Goal: Book appointment/travel/reservation

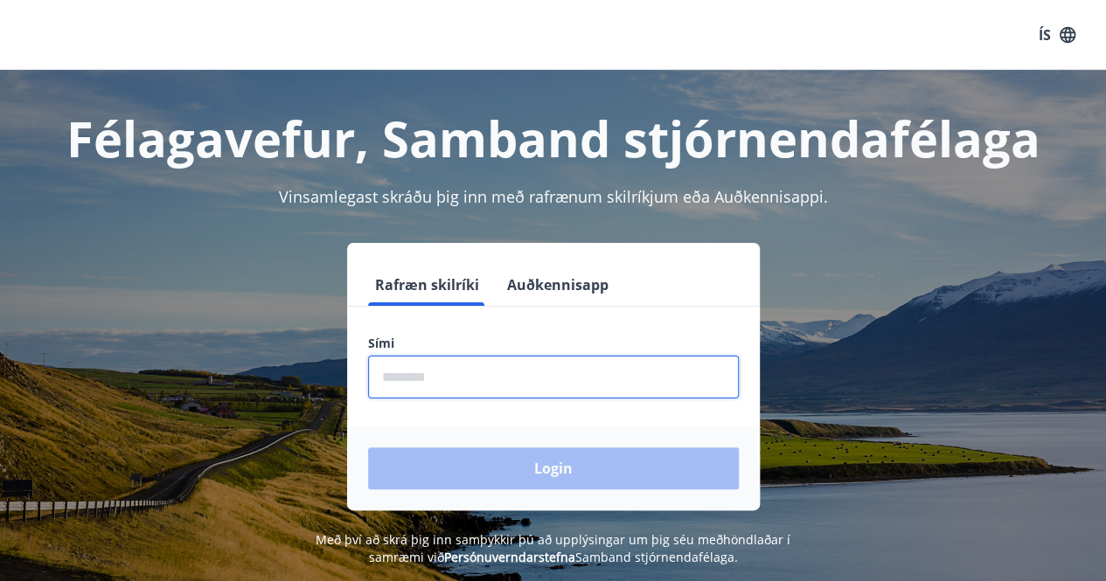
click at [426, 374] on input "phone" at bounding box center [553, 377] width 371 height 43
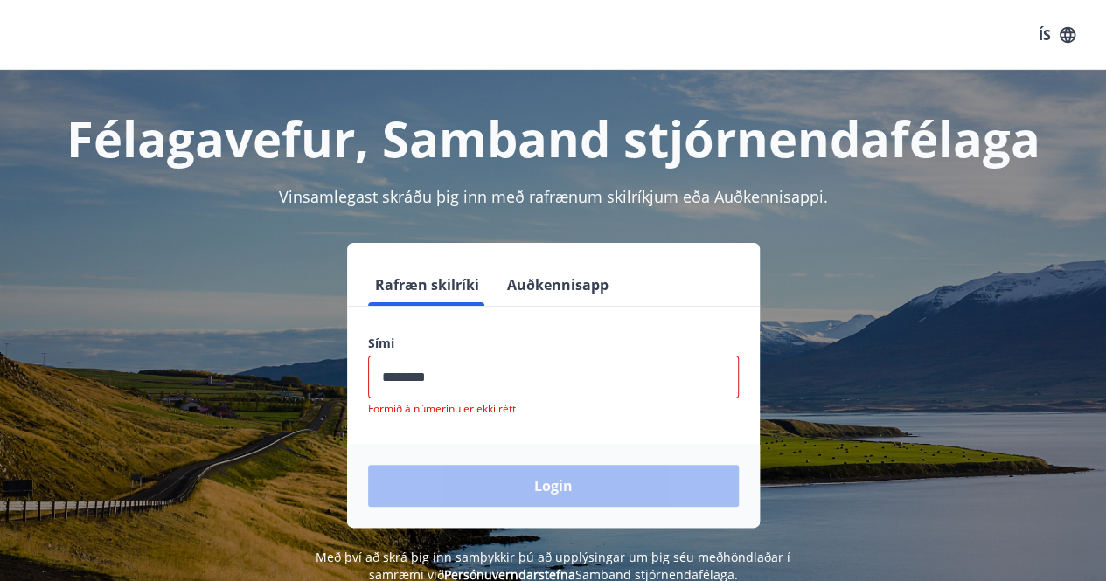
click at [514, 474] on div "Login" at bounding box center [553, 486] width 413 height 84
click at [510, 374] on input "phone" at bounding box center [553, 377] width 371 height 43
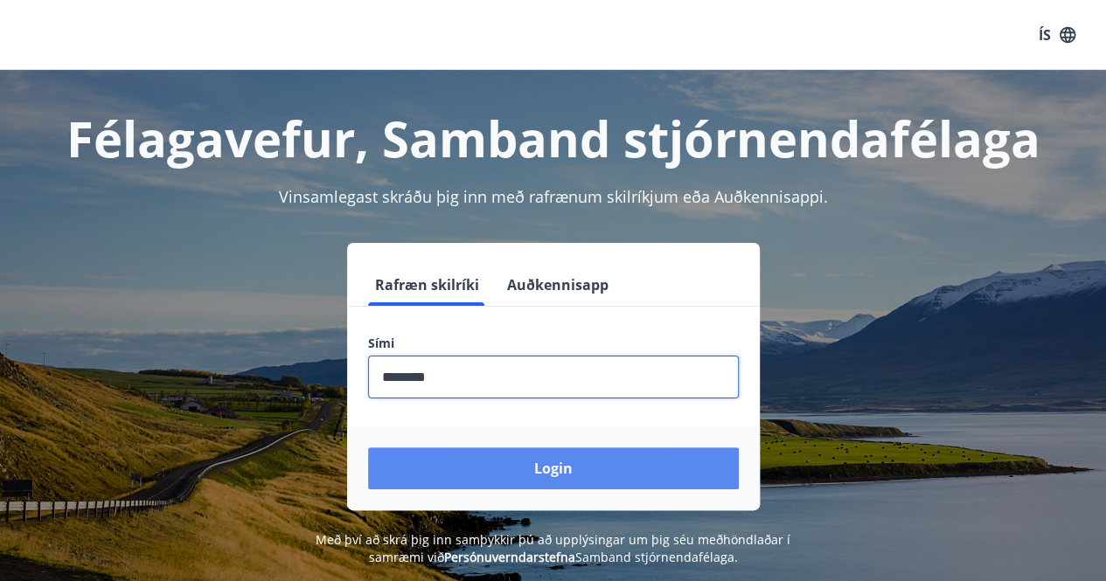
type input "********"
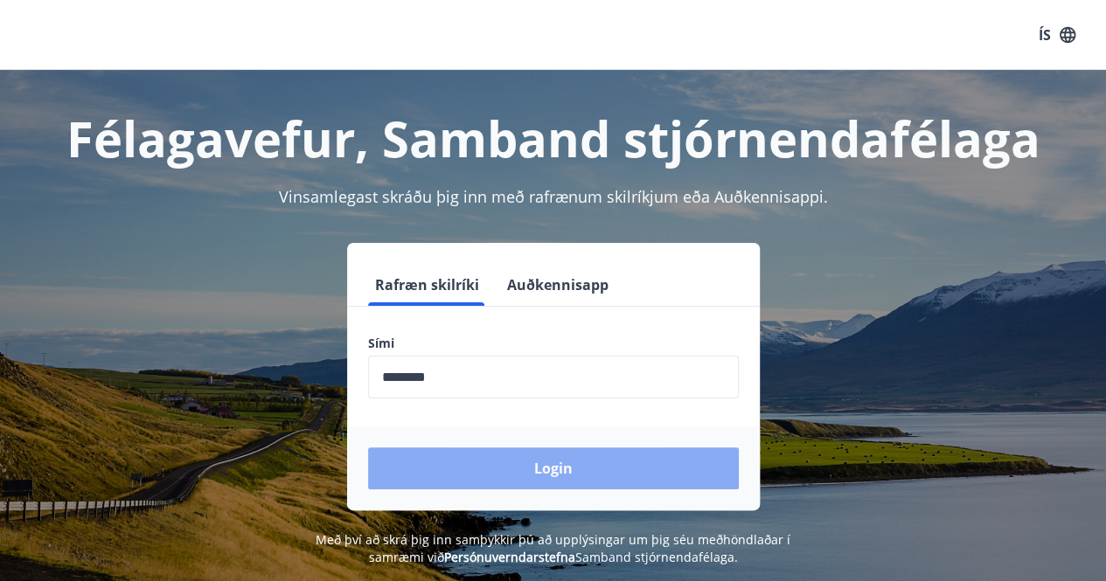
click at [550, 463] on button "Login" at bounding box center [553, 469] width 371 height 42
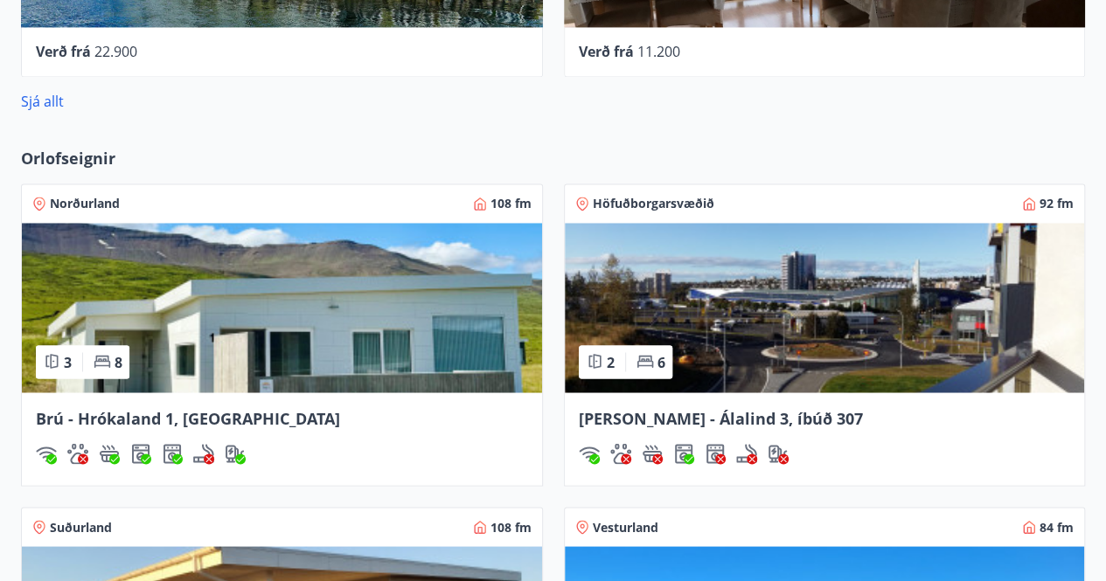
scroll to position [1354, 0]
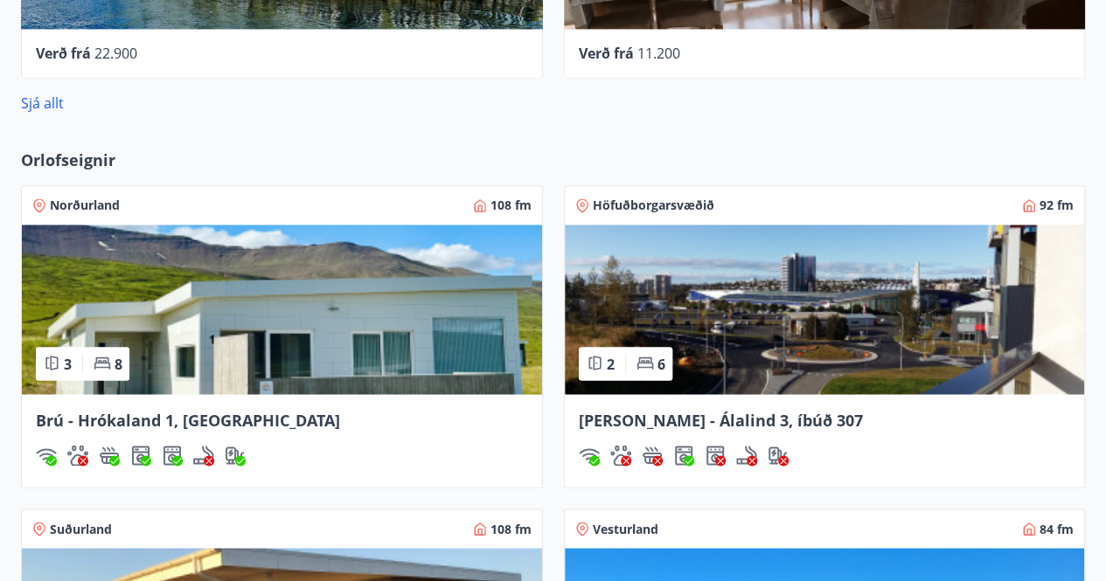
click at [837, 346] on img at bounding box center [825, 310] width 520 height 170
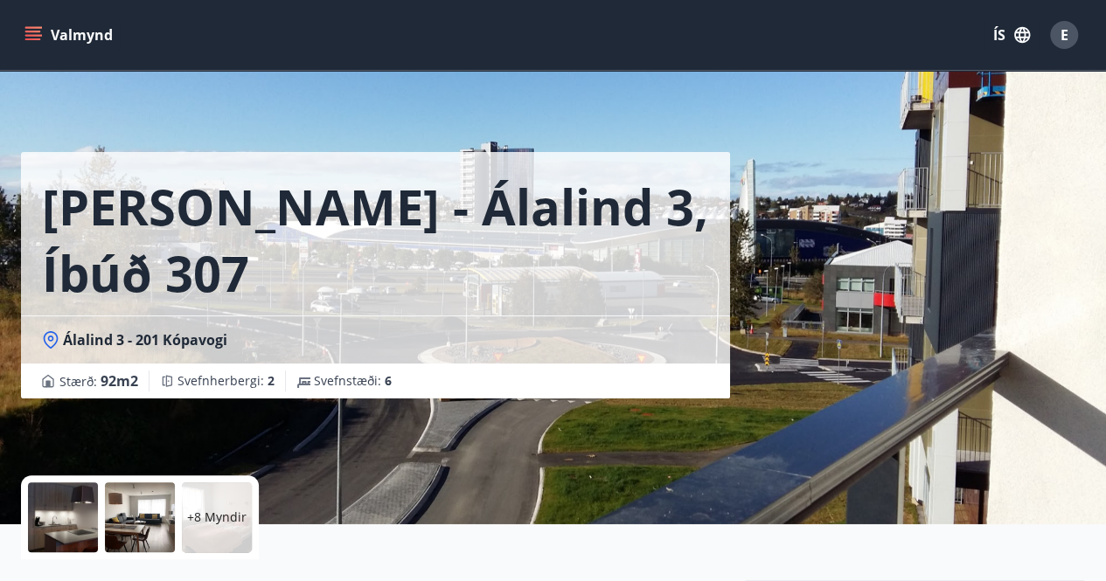
click at [38, 36] on icon "menu" at bounding box center [32, 34] width 17 height 17
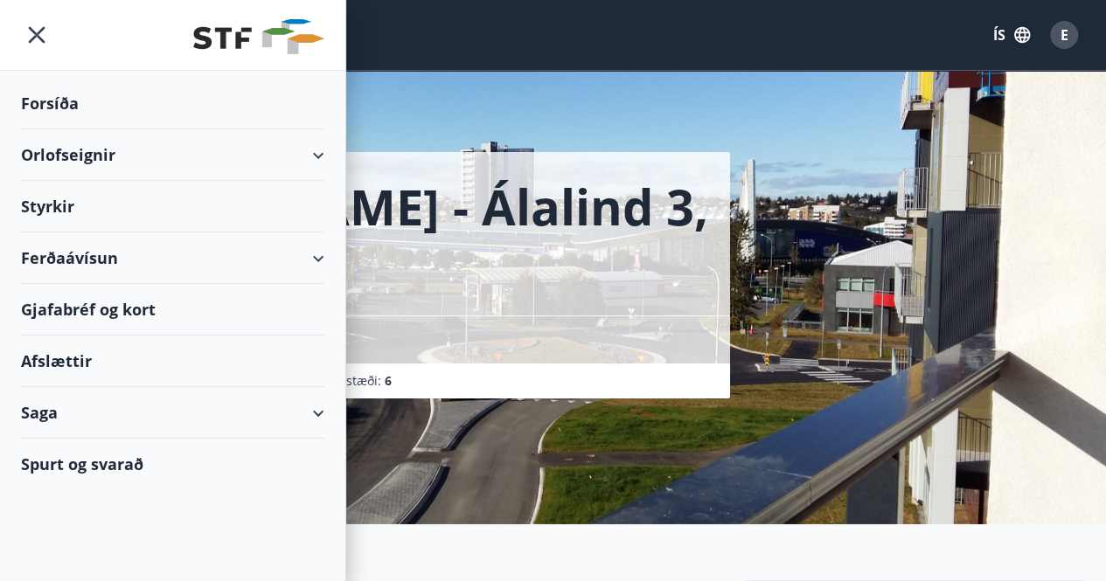
click at [96, 160] on div "Orlofseignir" at bounding box center [172, 155] width 303 height 52
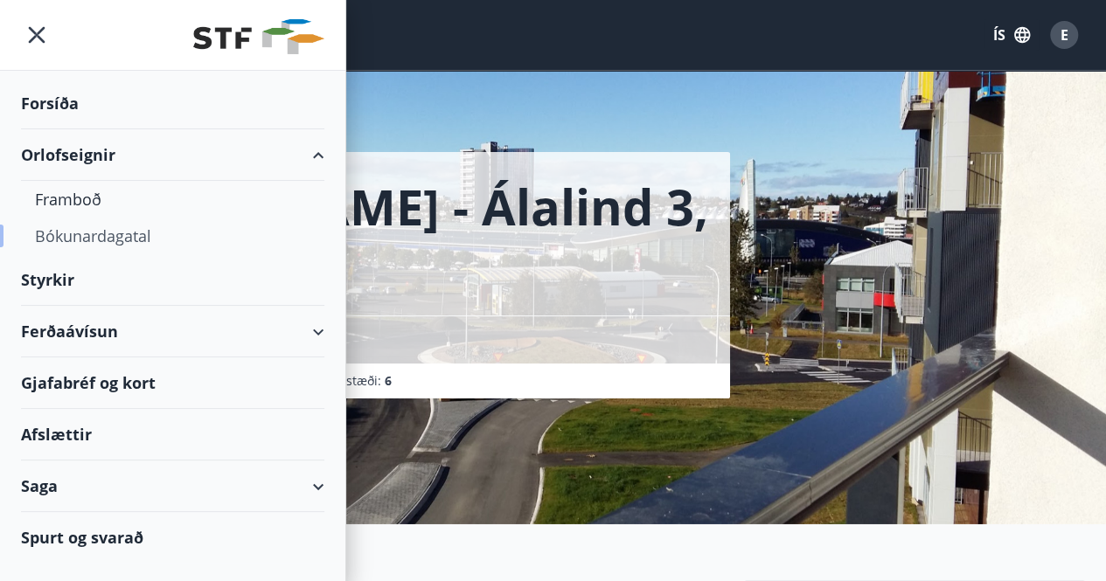
click at [82, 227] on div "Bókunardagatal" at bounding box center [172, 236] width 275 height 37
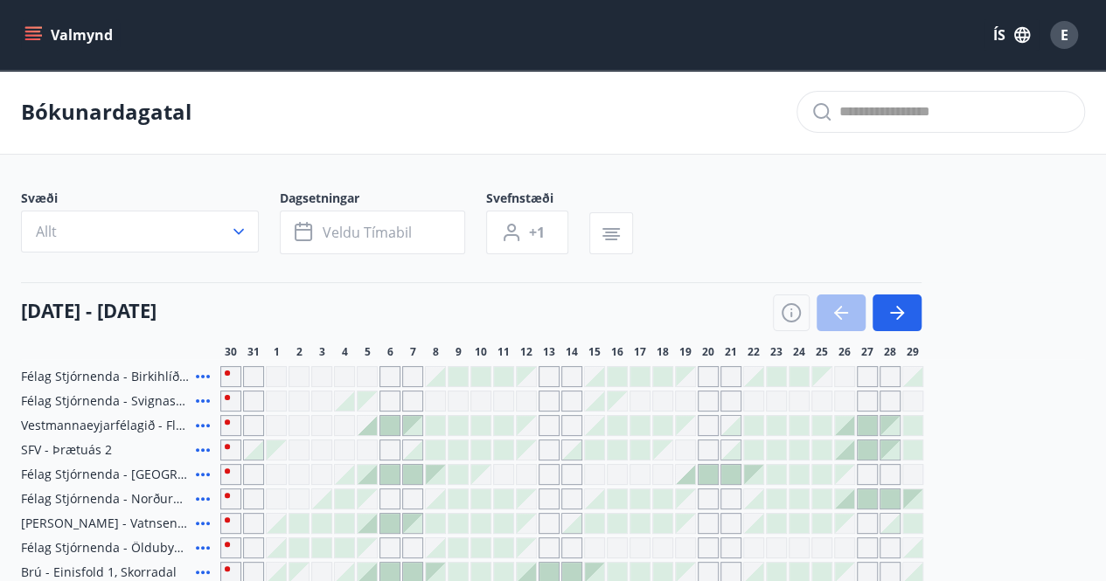
drag, startPoint x: 483, startPoint y: 346, endPoint x: 525, endPoint y: 470, distance: 131.3
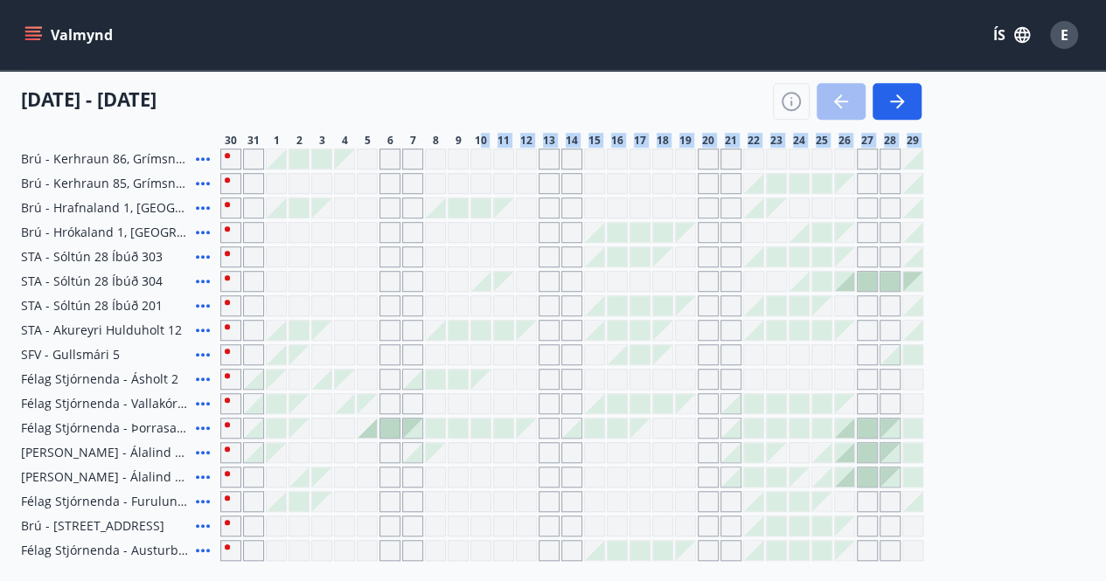
scroll to position [488, 0]
click at [901, 106] on icon "button" at bounding box center [896, 101] width 21 height 21
